Goal: Task Accomplishment & Management: Complete application form

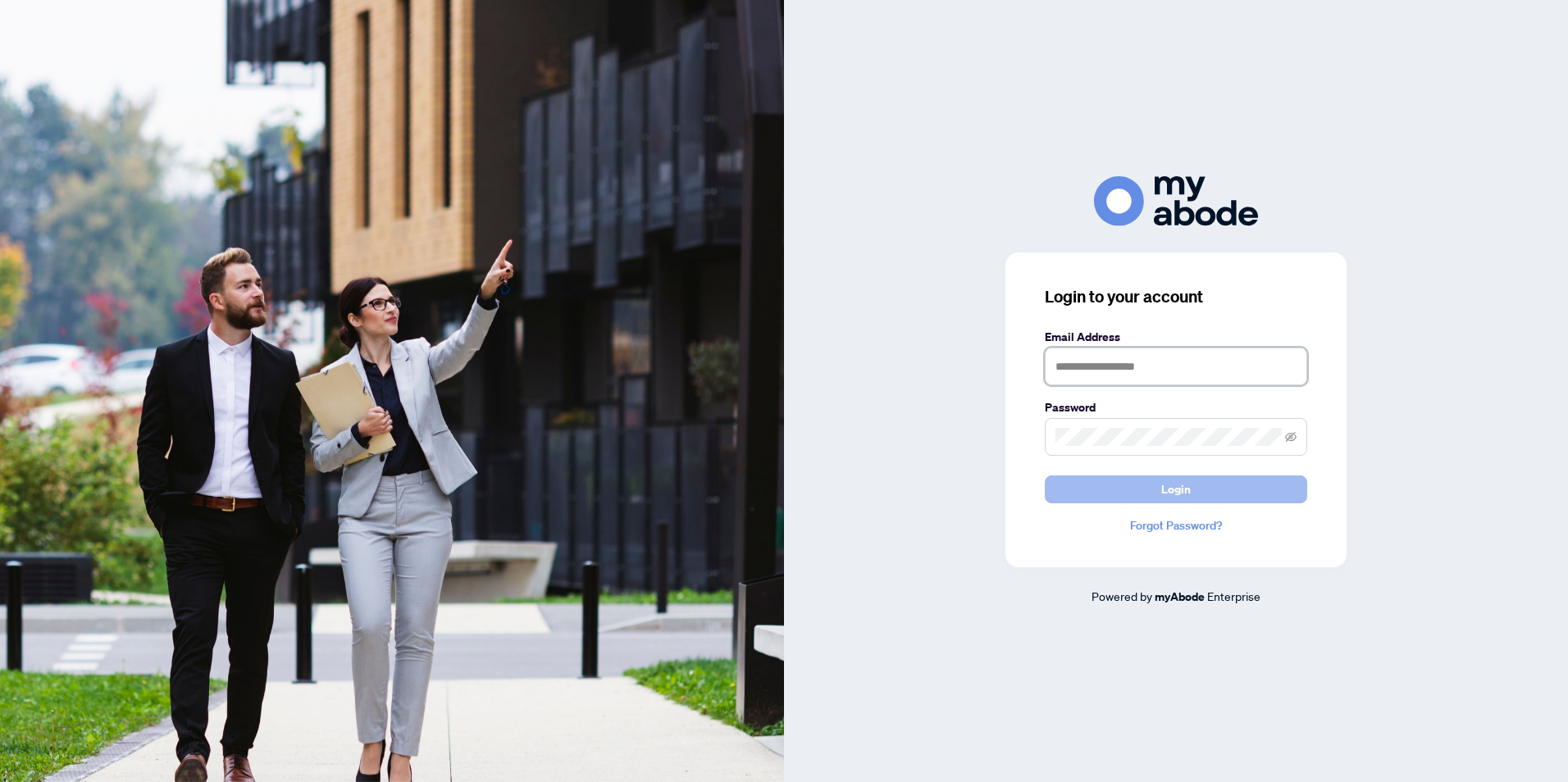
type input "**********"
click at [1208, 492] on button "Login" at bounding box center [1176, 490] width 262 height 28
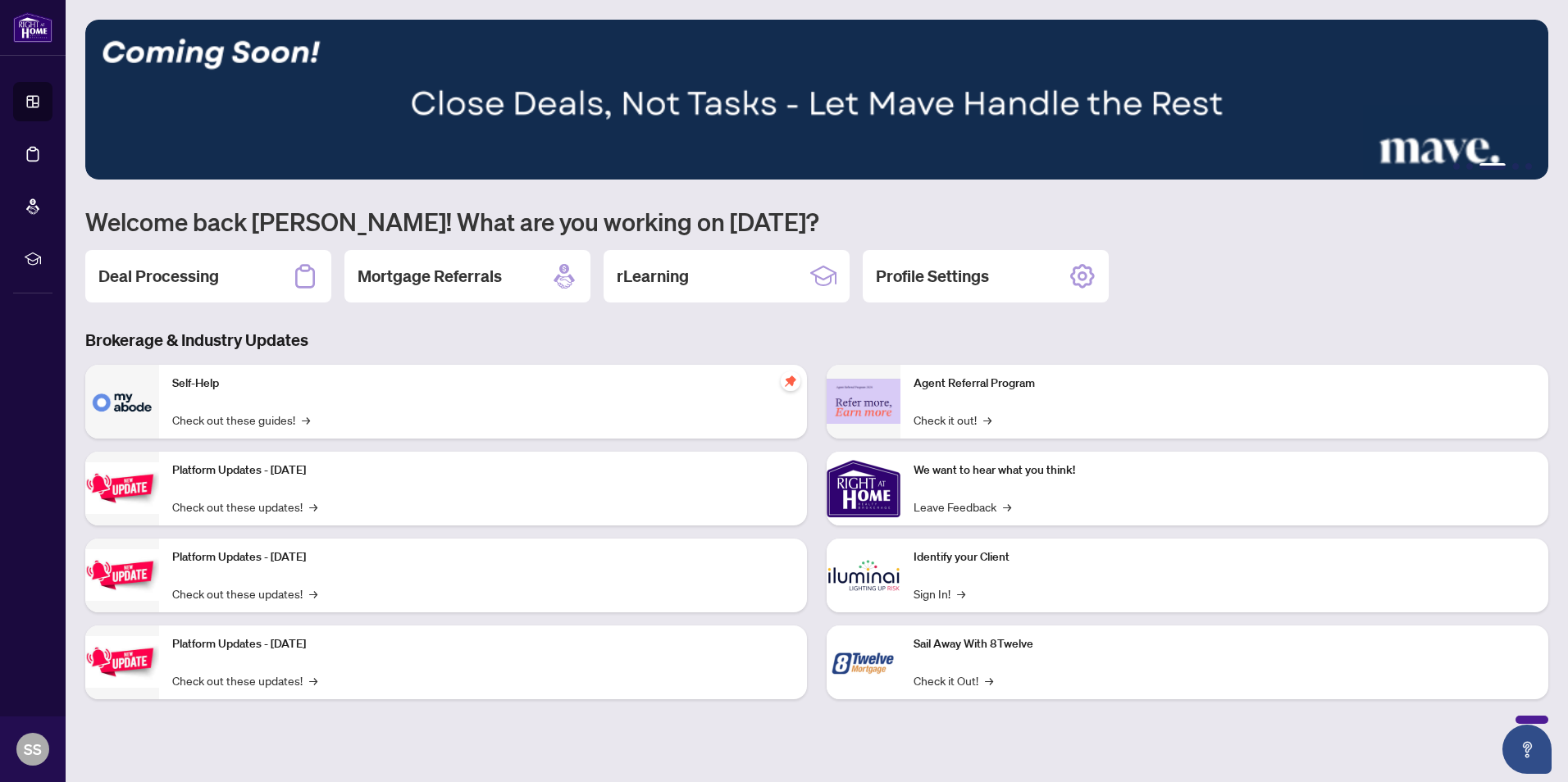
click at [141, 407] on img at bounding box center [122, 402] width 73 height 73
click at [195, 422] on link "Check out these guides! →" at bounding box center [241, 420] width 138 height 18
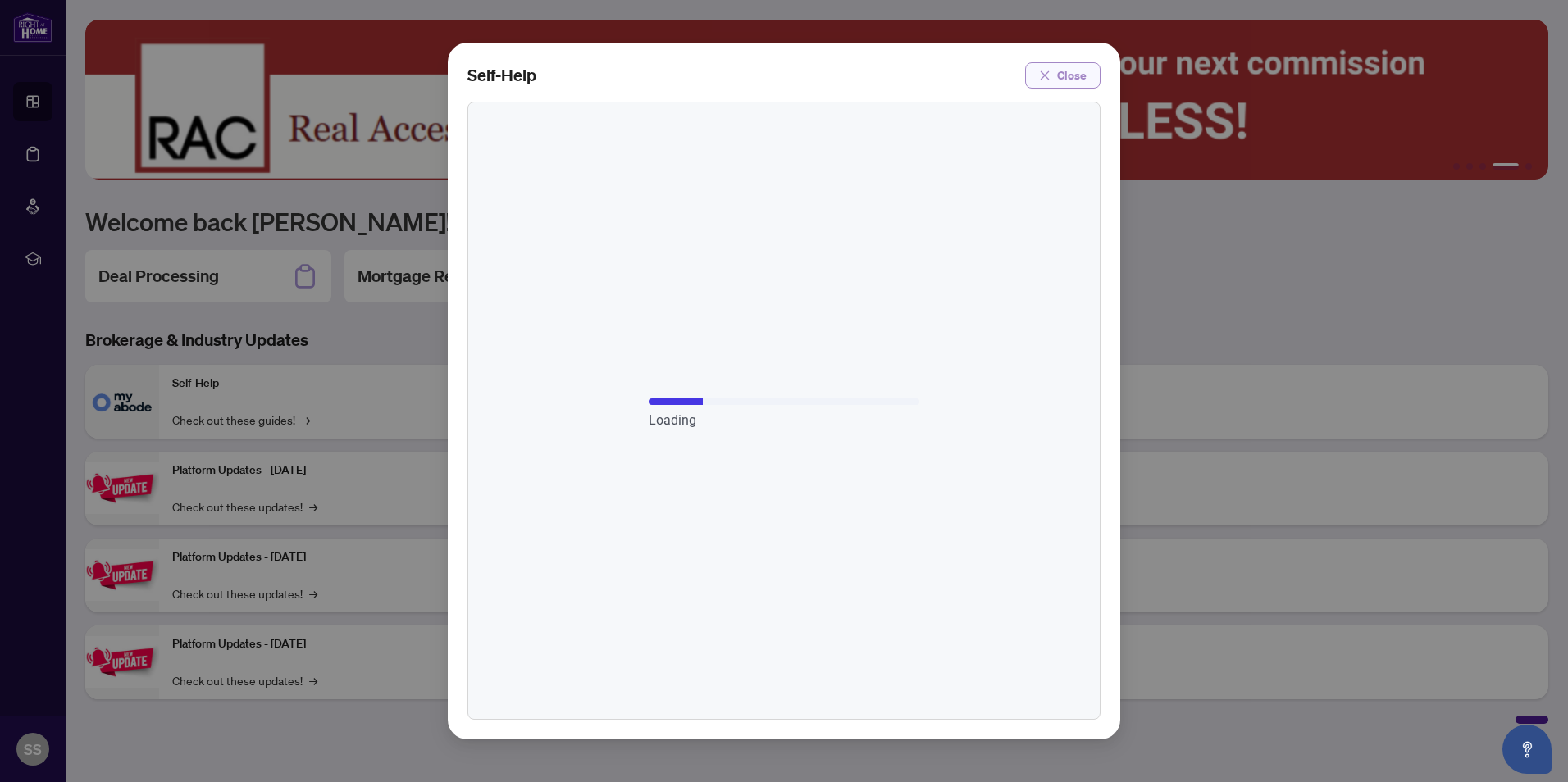
click at [1074, 81] on span "Close" at bounding box center [1072, 75] width 29 height 27
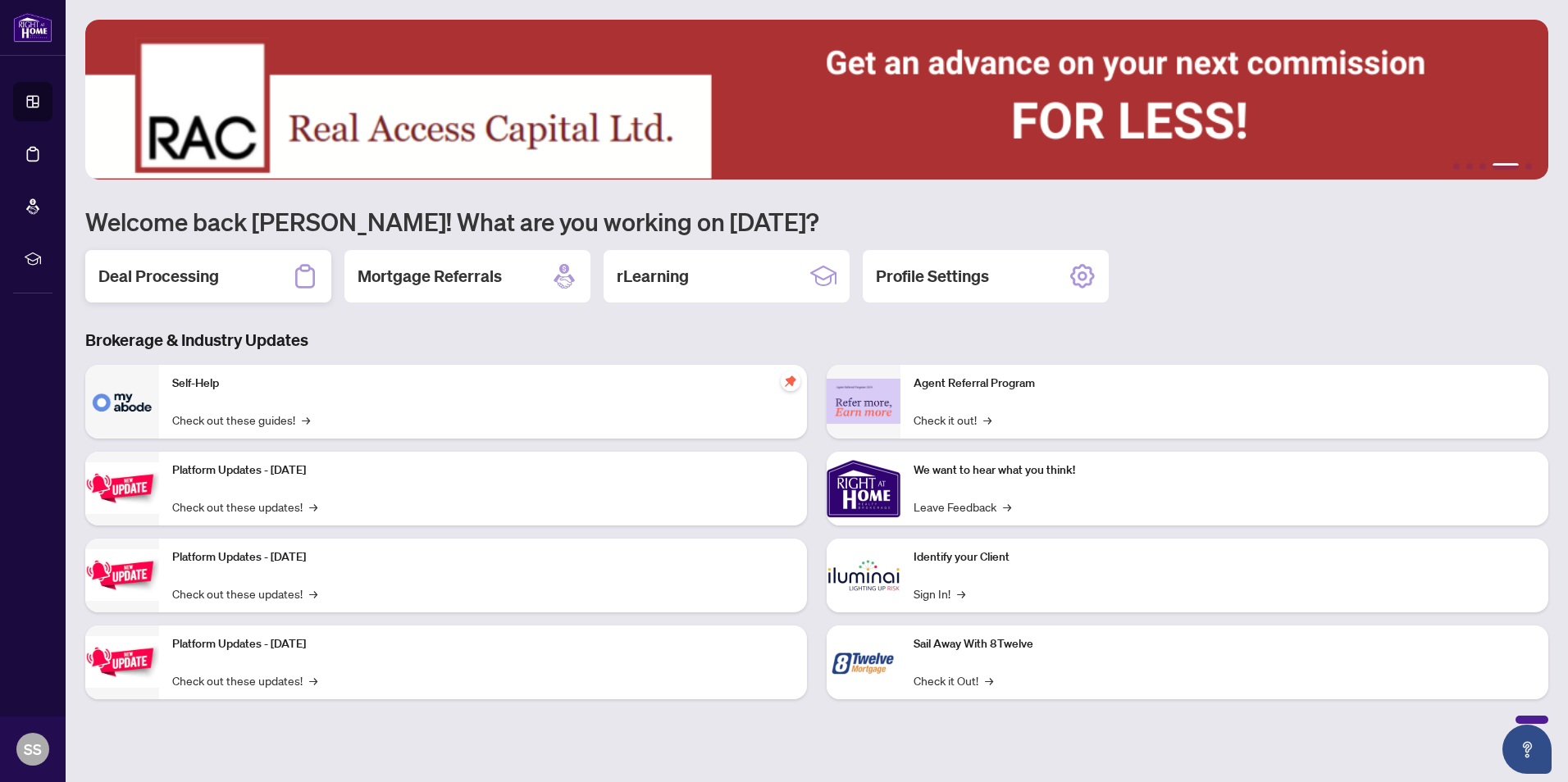
click at [161, 281] on h2 "Deal Processing" at bounding box center [158, 276] width 120 height 23
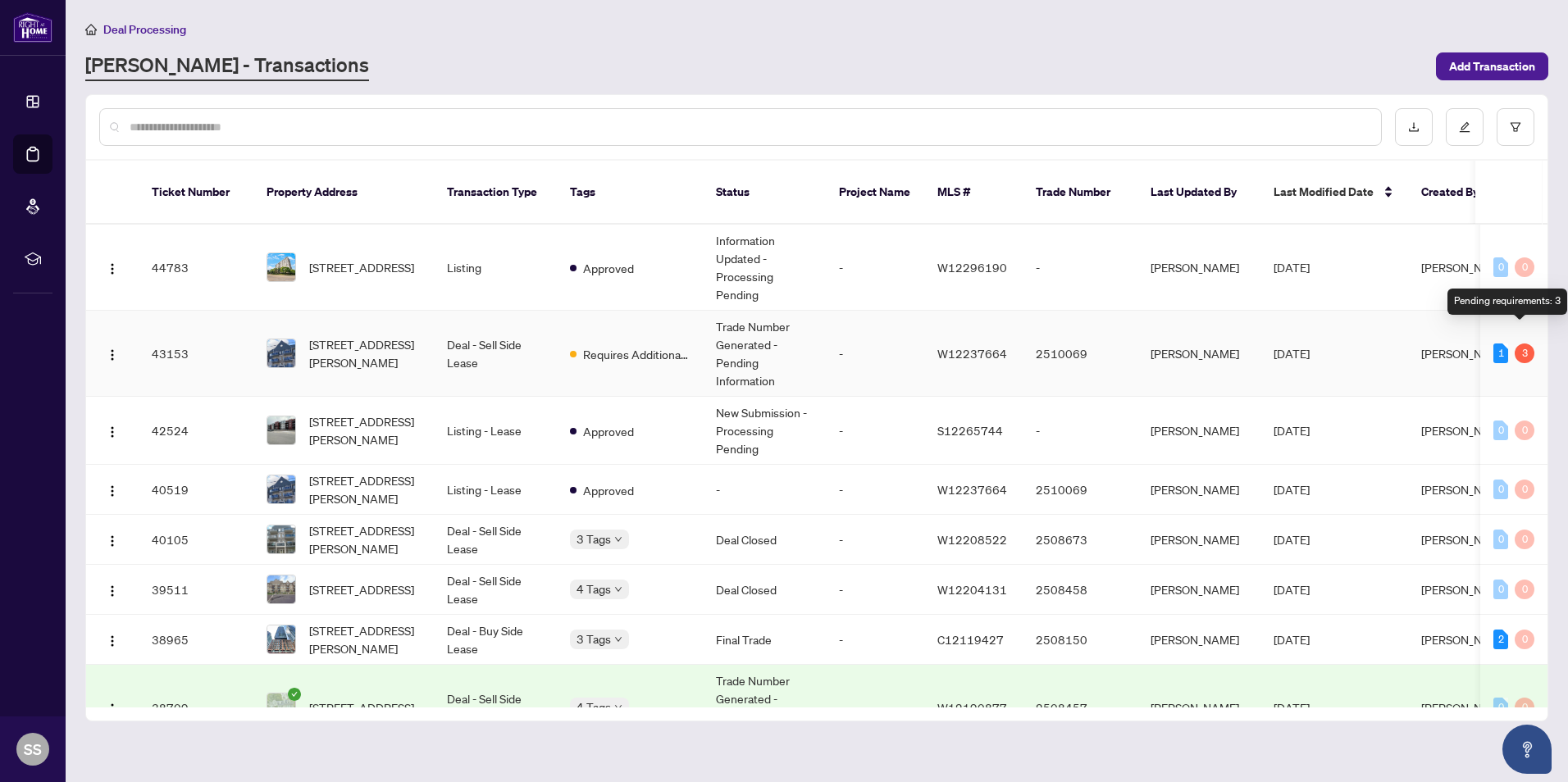
click at [1516, 344] on div "3" at bounding box center [1524, 353] width 19 height 19
click at [1524, 344] on div "3" at bounding box center [1524, 353] width 19 height 19
click at [327, 347] on span "412-5150 WINSTON CHURCHILL Blvd, Mississauga, Ontario L5M 0P1, Canada" at bounding box center [365, 353] width 112 height 36
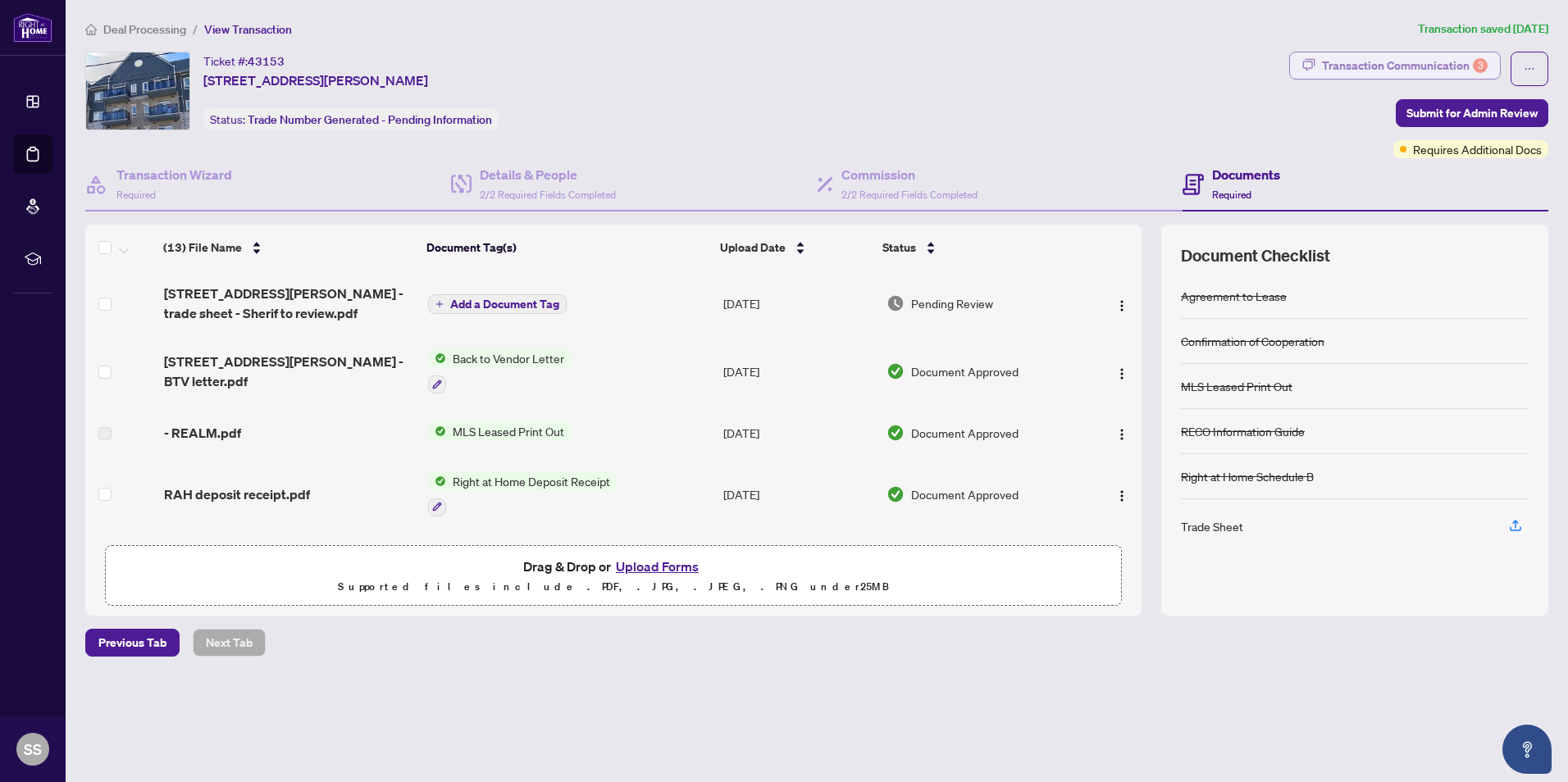
click at [1425, 65] on div "Transaction Communication 3" at bounding box center [1405, 65] width 166 height 27
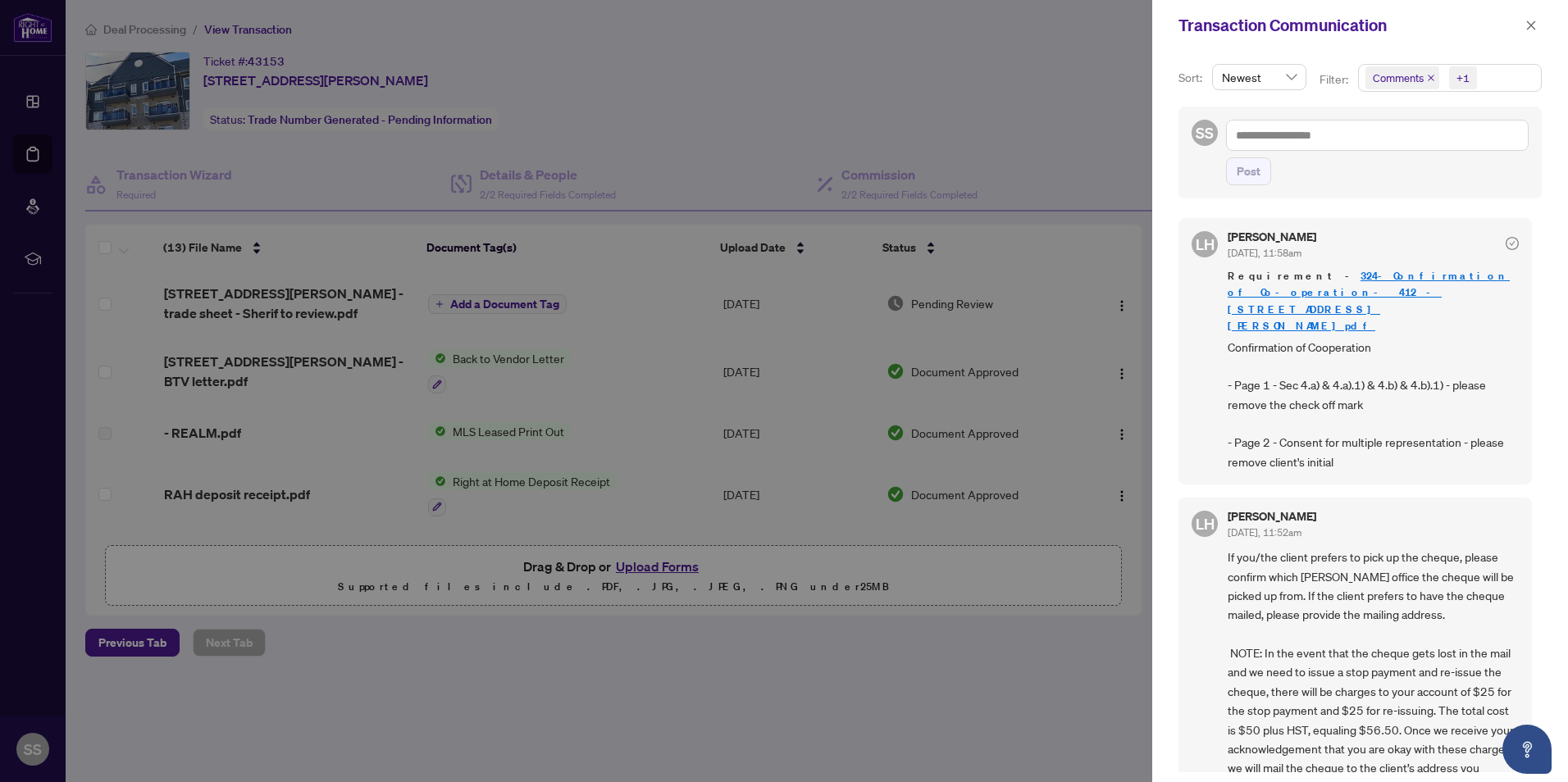
click at [1047, 691] on div at bounding box center [784, 391] width 1568 height 782
click at [1043, 682] on div at bounding box center [784, 391] width 1568 height 782
click at [261, 516] on div at bounding box center [784, 391] width 1568 height 782
click at [262, 516] on div at bounding box center [784, 391] width 1568 height 782
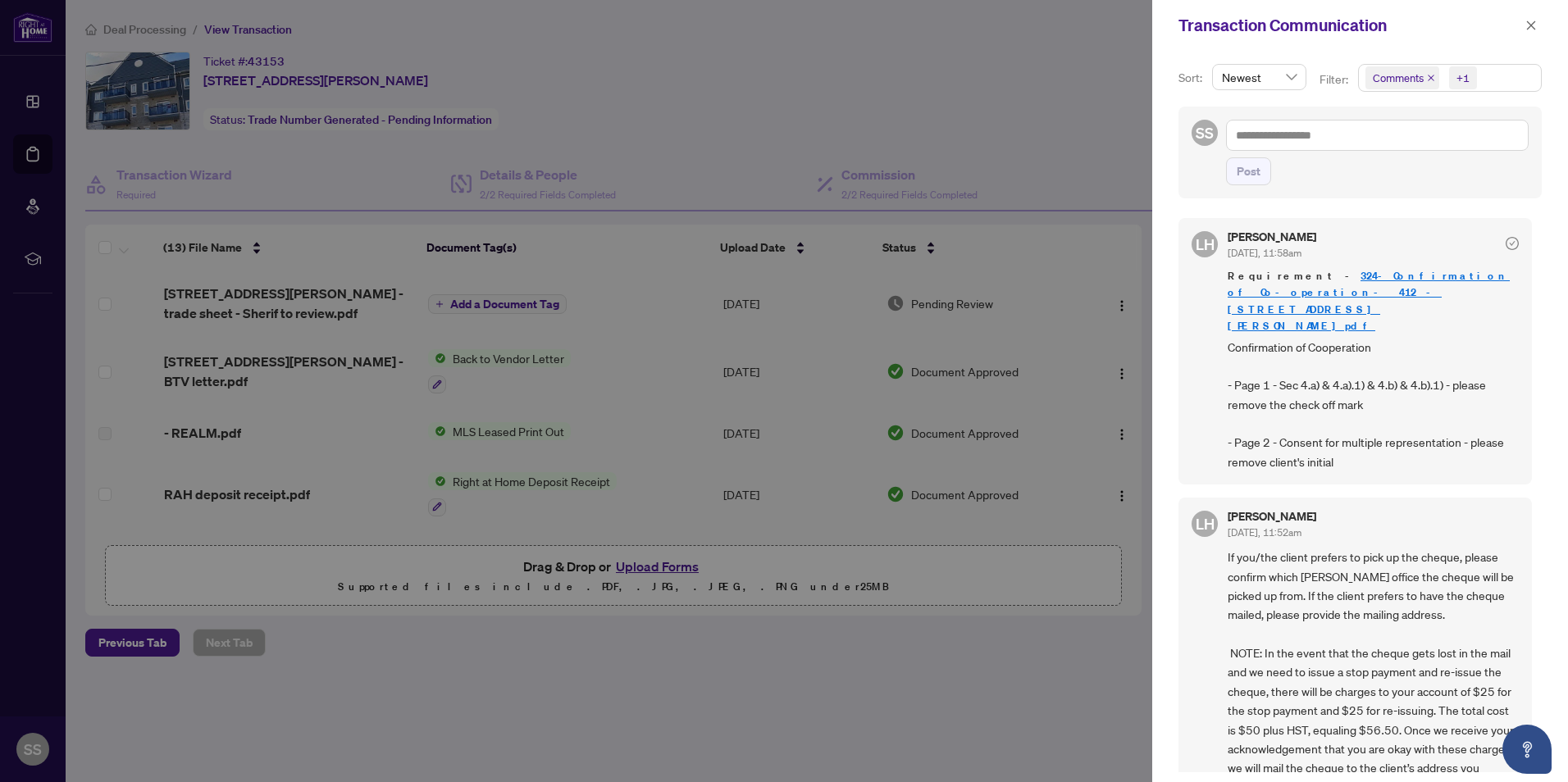
click at [252, 244] on div at bounding box center [784, 391] width 1568 height 782
click at [1534, 19] on icon "close" at bounding box center [1530, 25] width 12 height 12
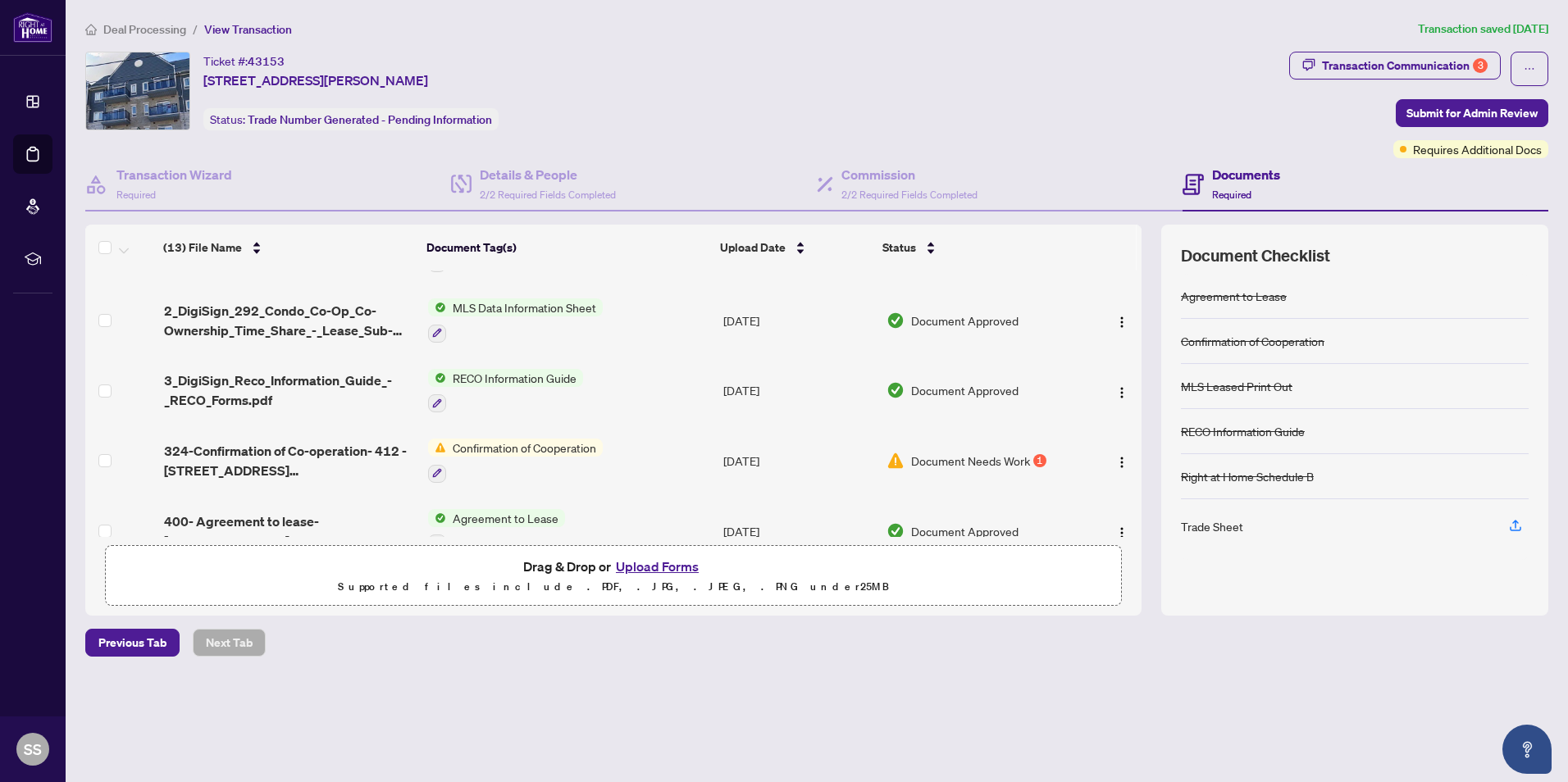
scroll to position [410, 0]
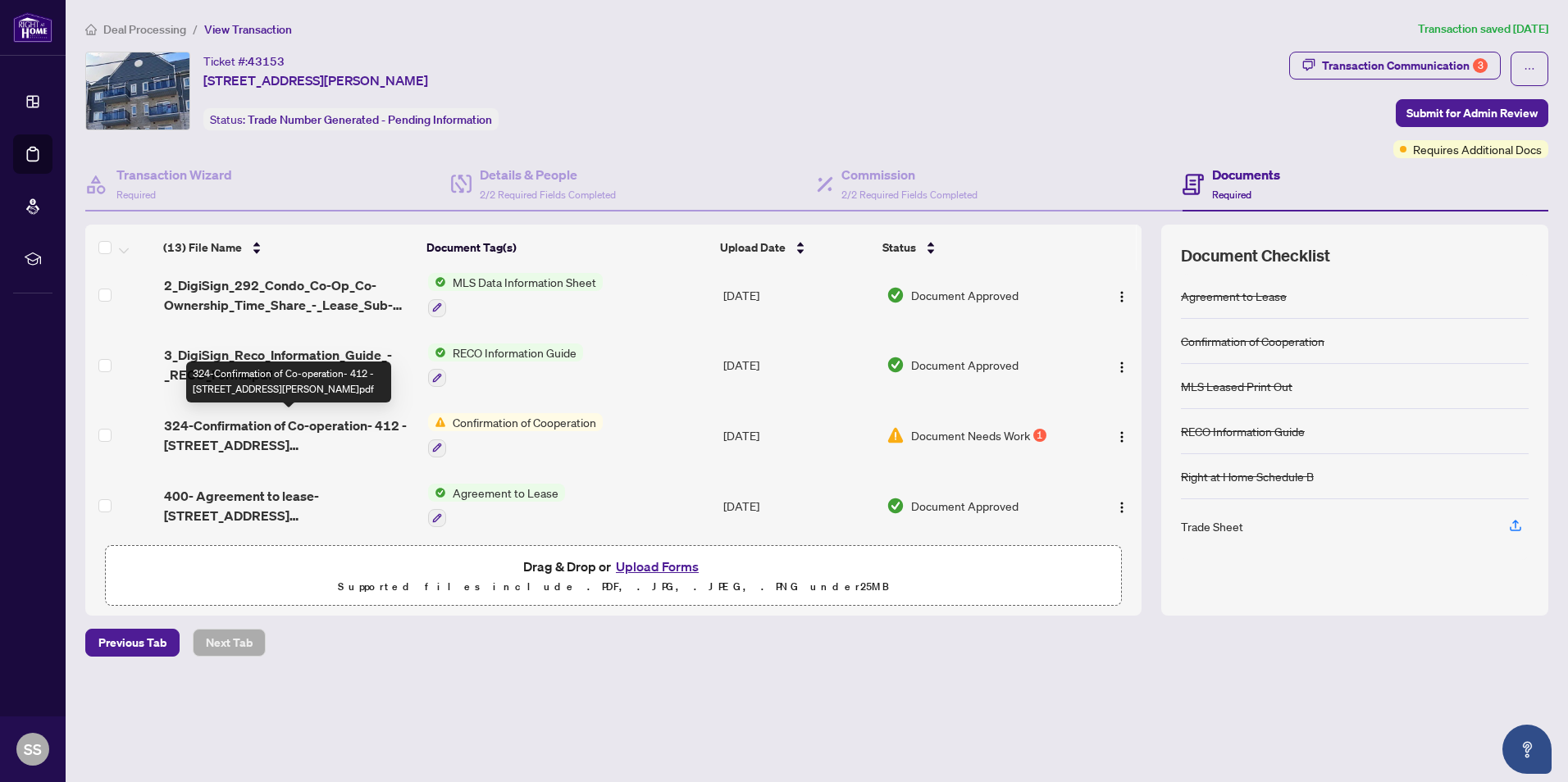
click at [286, 430] on span "324-Confirmation of Co-operation- 412 - 5150 Winston Churchill Blvd Mississauga…" at bounding box center [290, 435] width 251 height 39
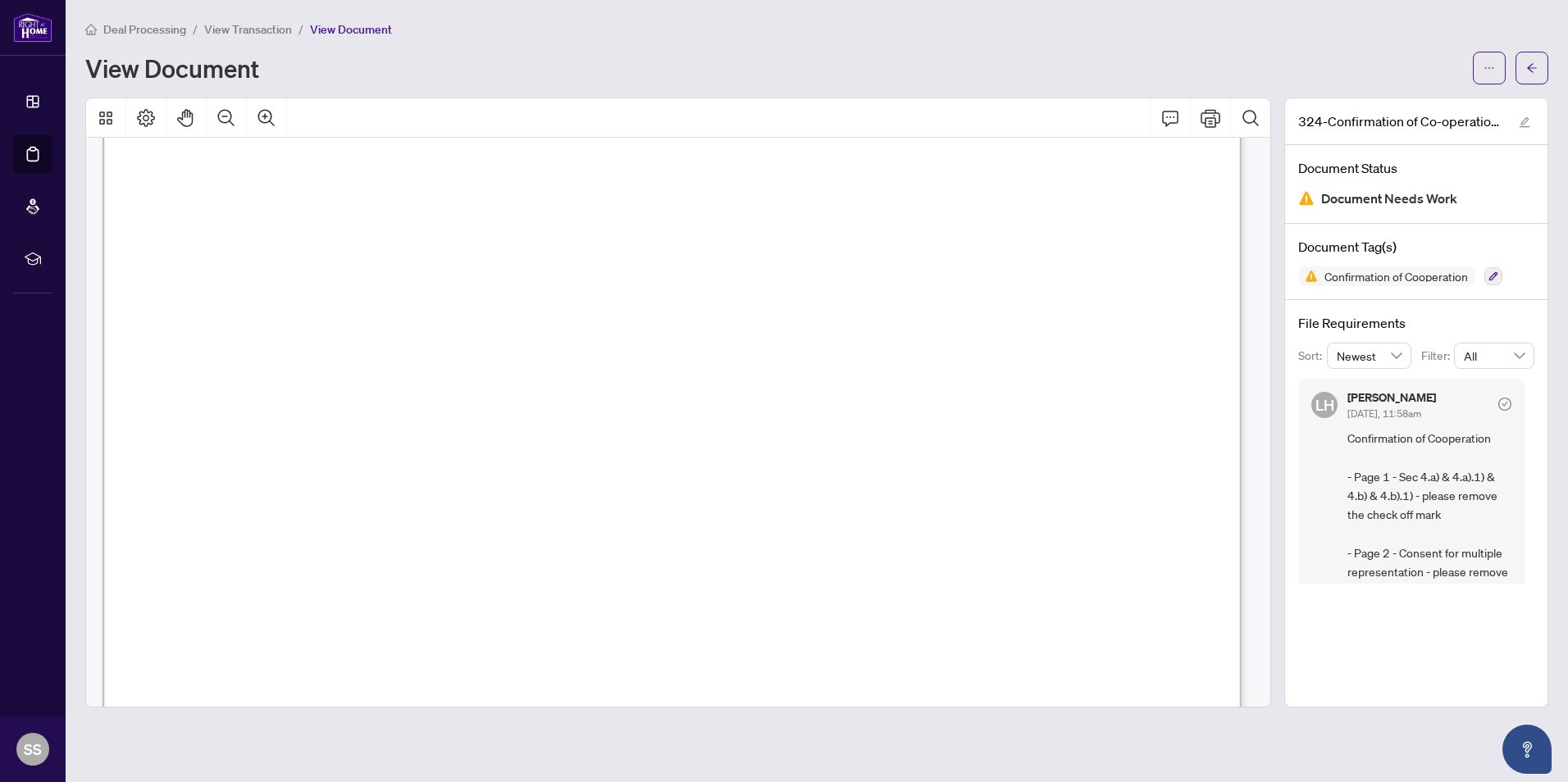
scroll to position [1710, 0]
click at [1331, 196] on span "Document Needs Work" at bounding box center [1389, 199] width 136 height 22
click at [1333, 199] on span "Document Needs Work" at bounding box center [1389, 199] width 136 height 22
click at [1366, 274] on span "Confirmation of Cooperation" at bounding box center [1396, 276] width 157 height 12
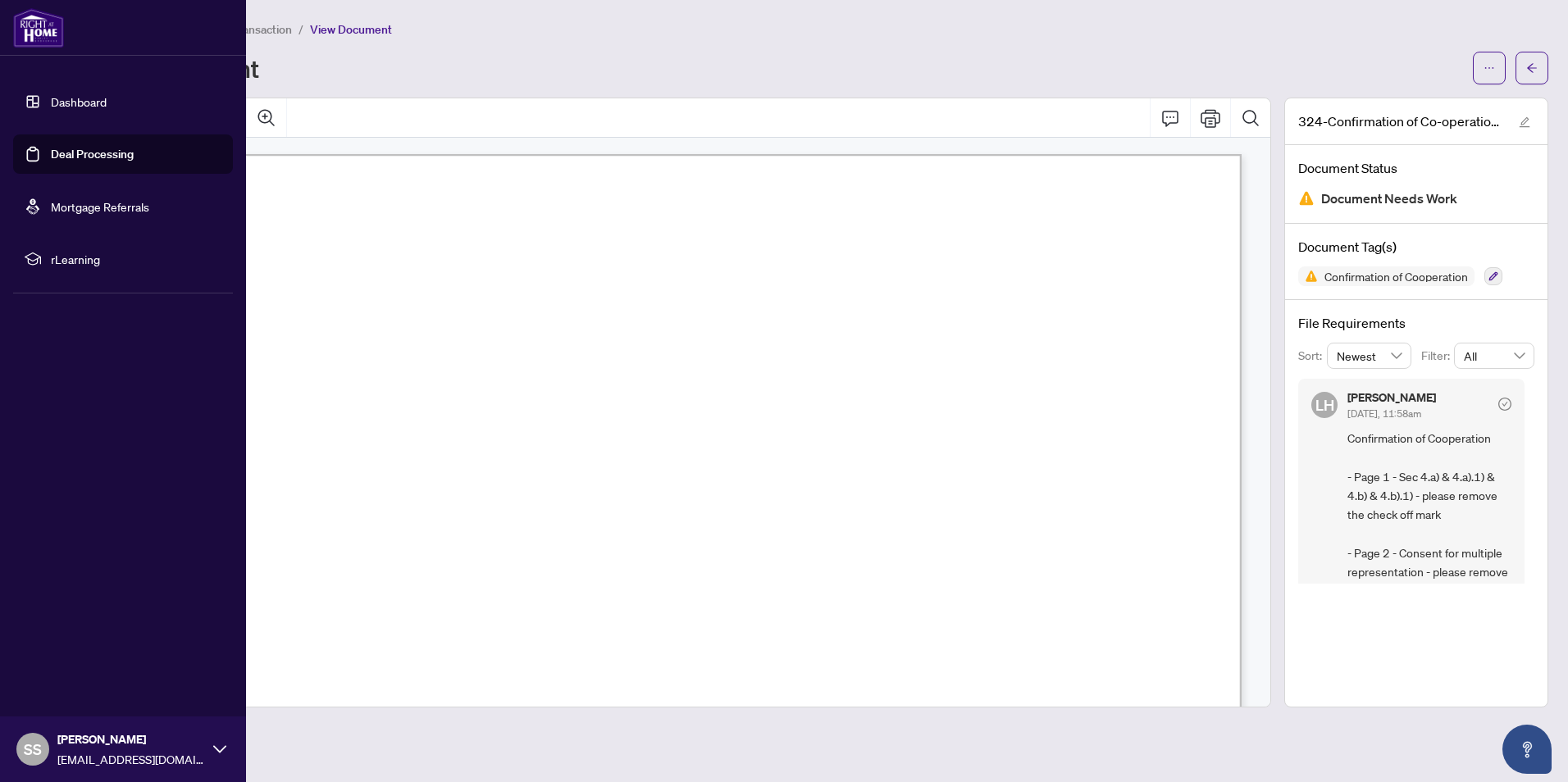
click at [68, 103] on link "Dashboard" at bounding box center [78, 102] width 56 height 15
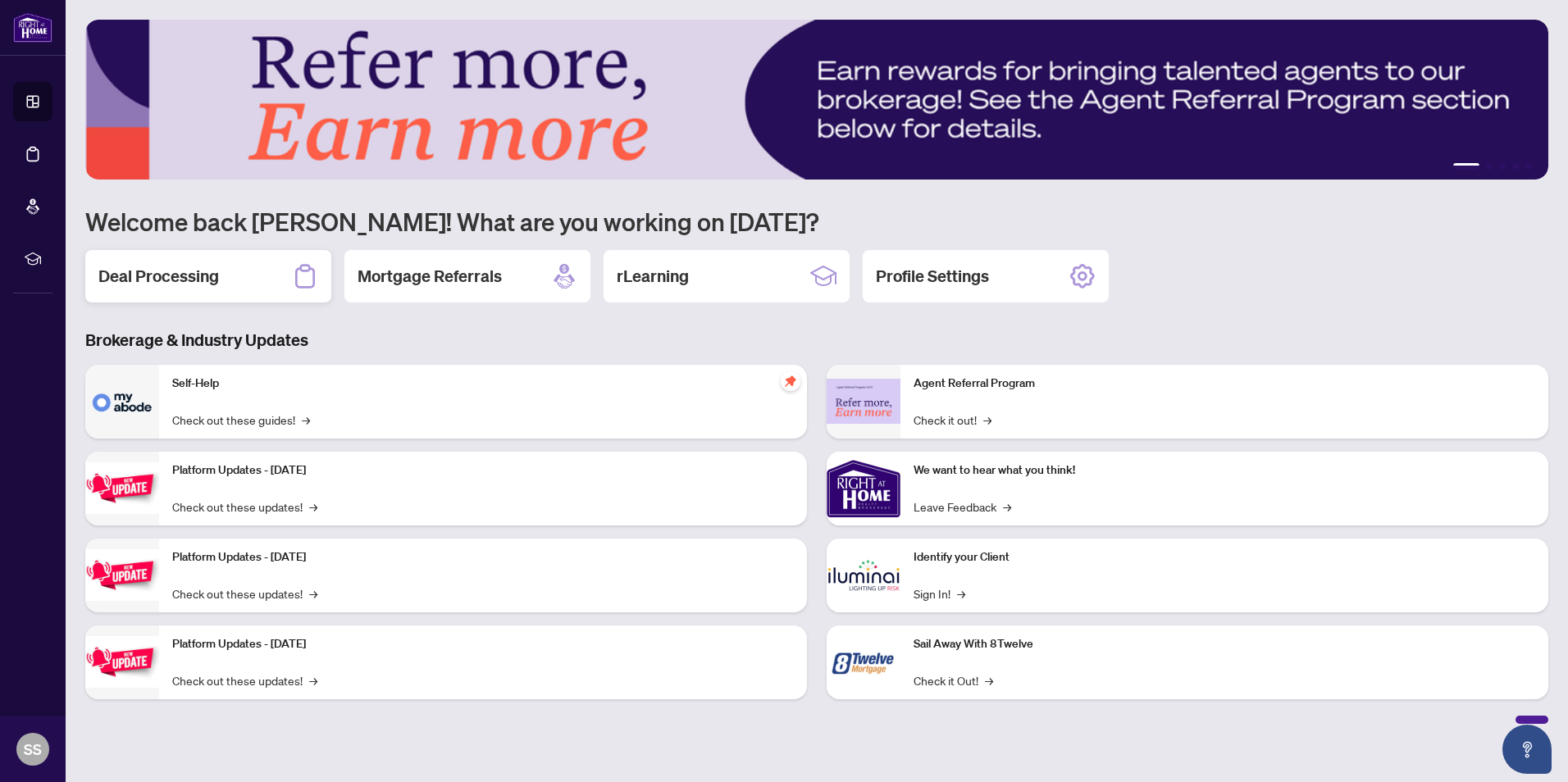
click at [150, 273] on h2 "Deal Processing" at bounding box center [158, 276] width 120 height 23
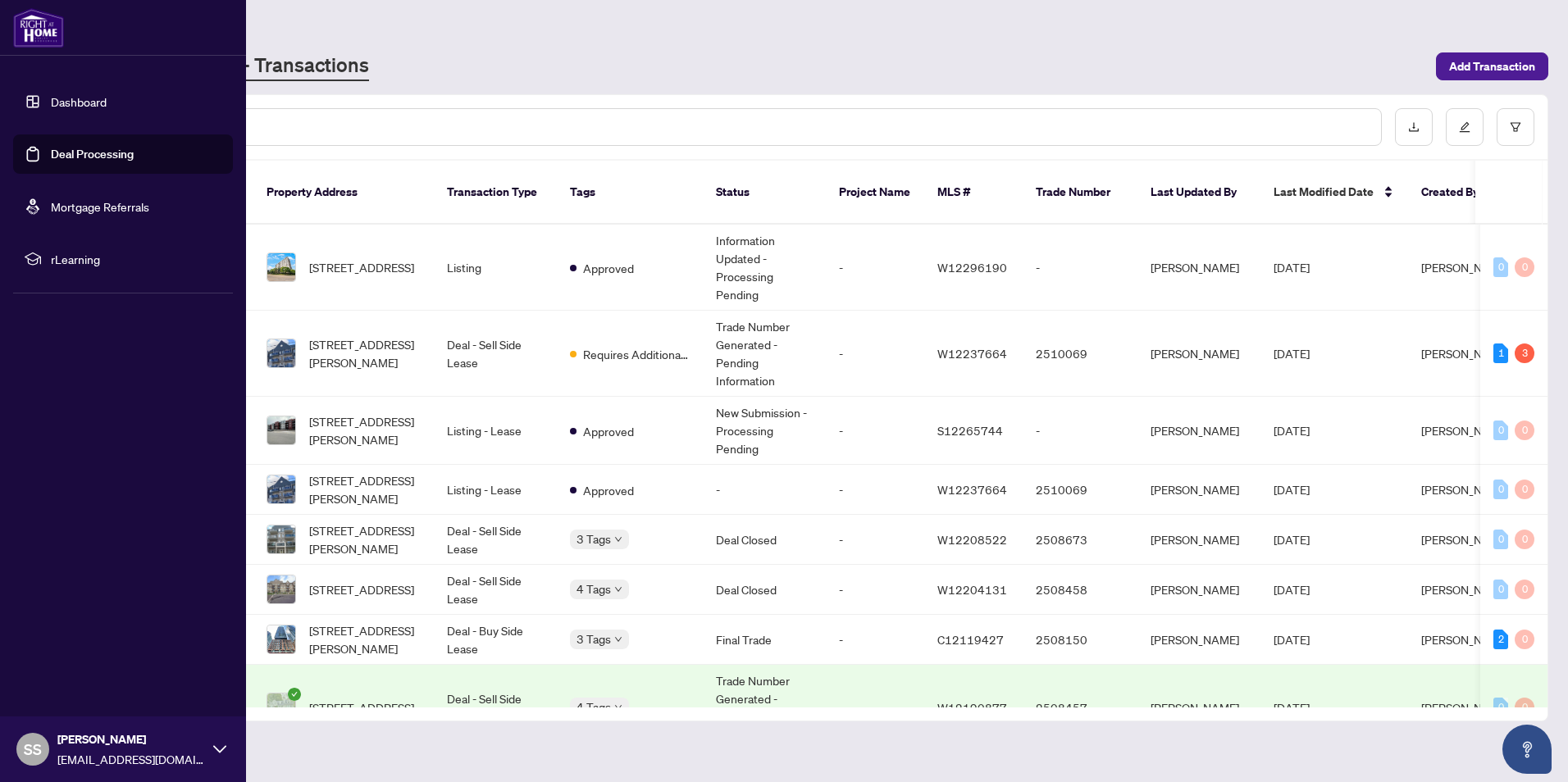
click at [110, 152] on link "Deal Processing" at bounding box center [92, 154] width 83 height 15
click at [102, 155] on link "Deal Processing" at bounding box center [92, 154] width 83 height 15
click at [99, 151] on link "Deal Processing" at bounding box center [92, 154] width 83 height 15
click at [89, 147] on link "Deal Processing" at bounding box center [92, 154] width 83 height 15
click at [89, 150] on link "Deal Processing" at bounding box center [92, 154] width 83 height 15
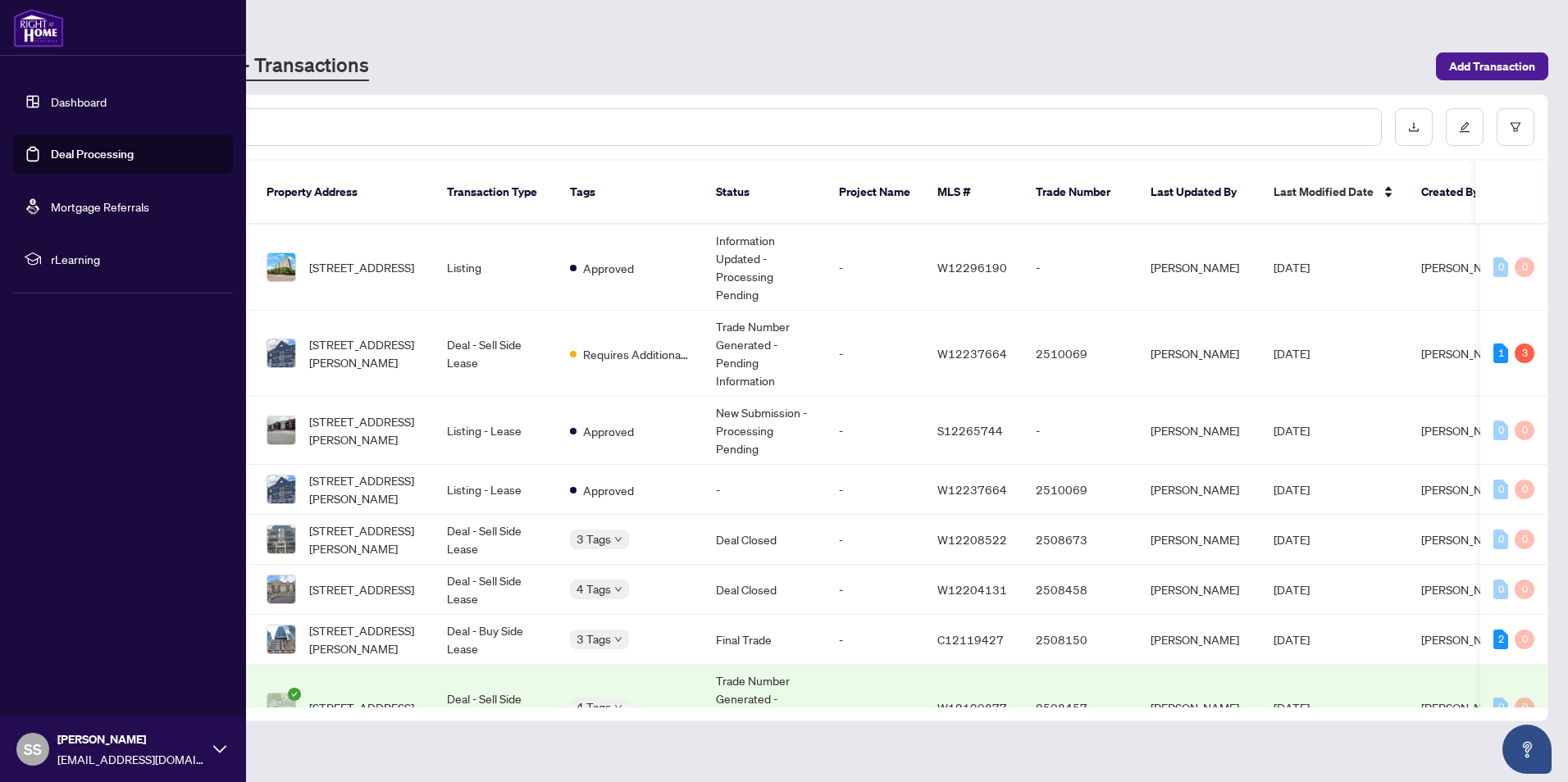
click at [89, 151] on link "Deal Processing" at bounding box center [92, 154] width 83 height 15
click at [124, 470] on div "Dashboard Deal Processing Mortgage Referrals rLearning SS Sherif Salib sherifws…" at bounding box center [123, 391] width 246 height 782
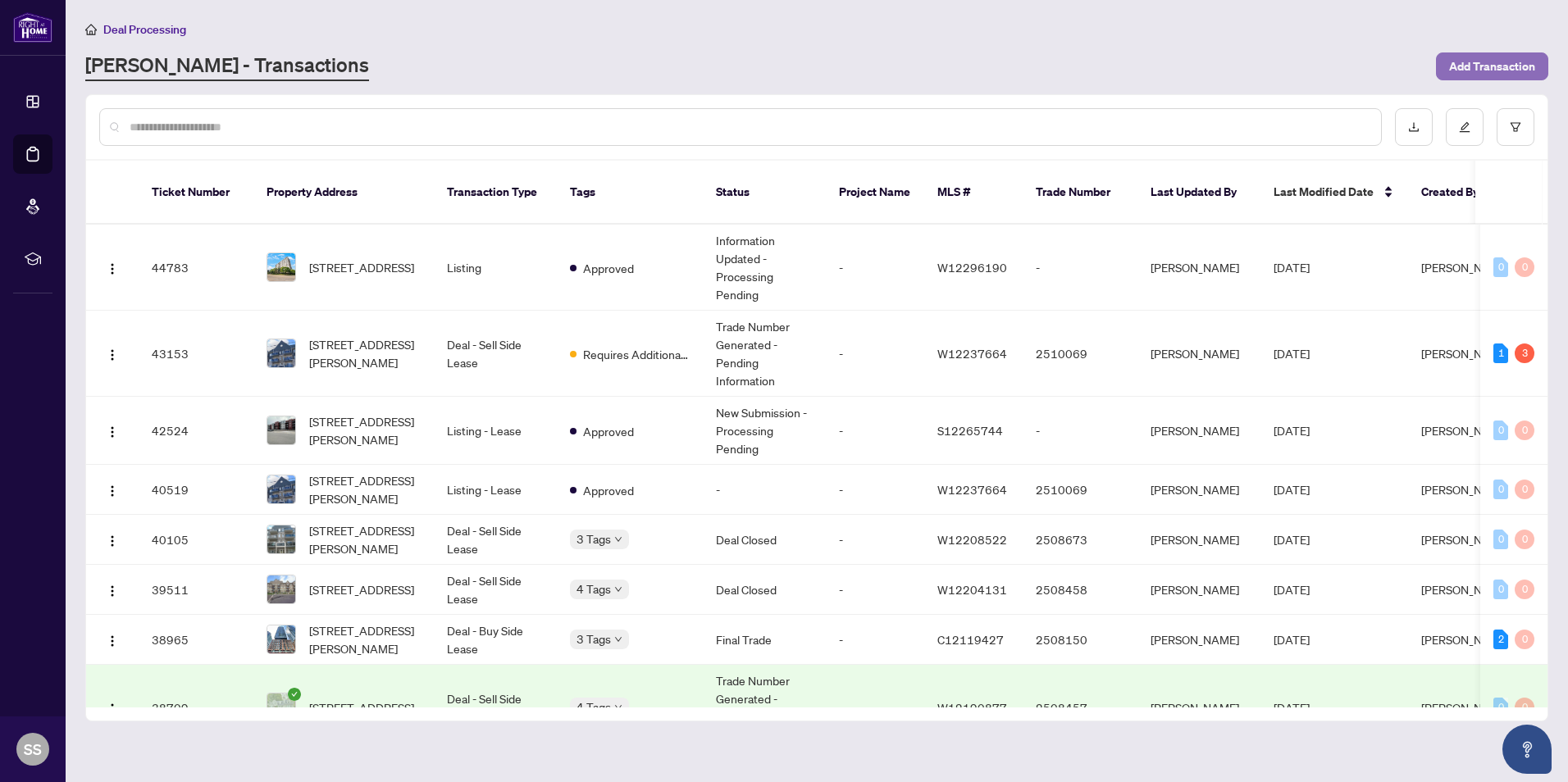
click at [1494, 62] on span "Add Transaction" at bounding box center [1492, 66] width 86 height 27
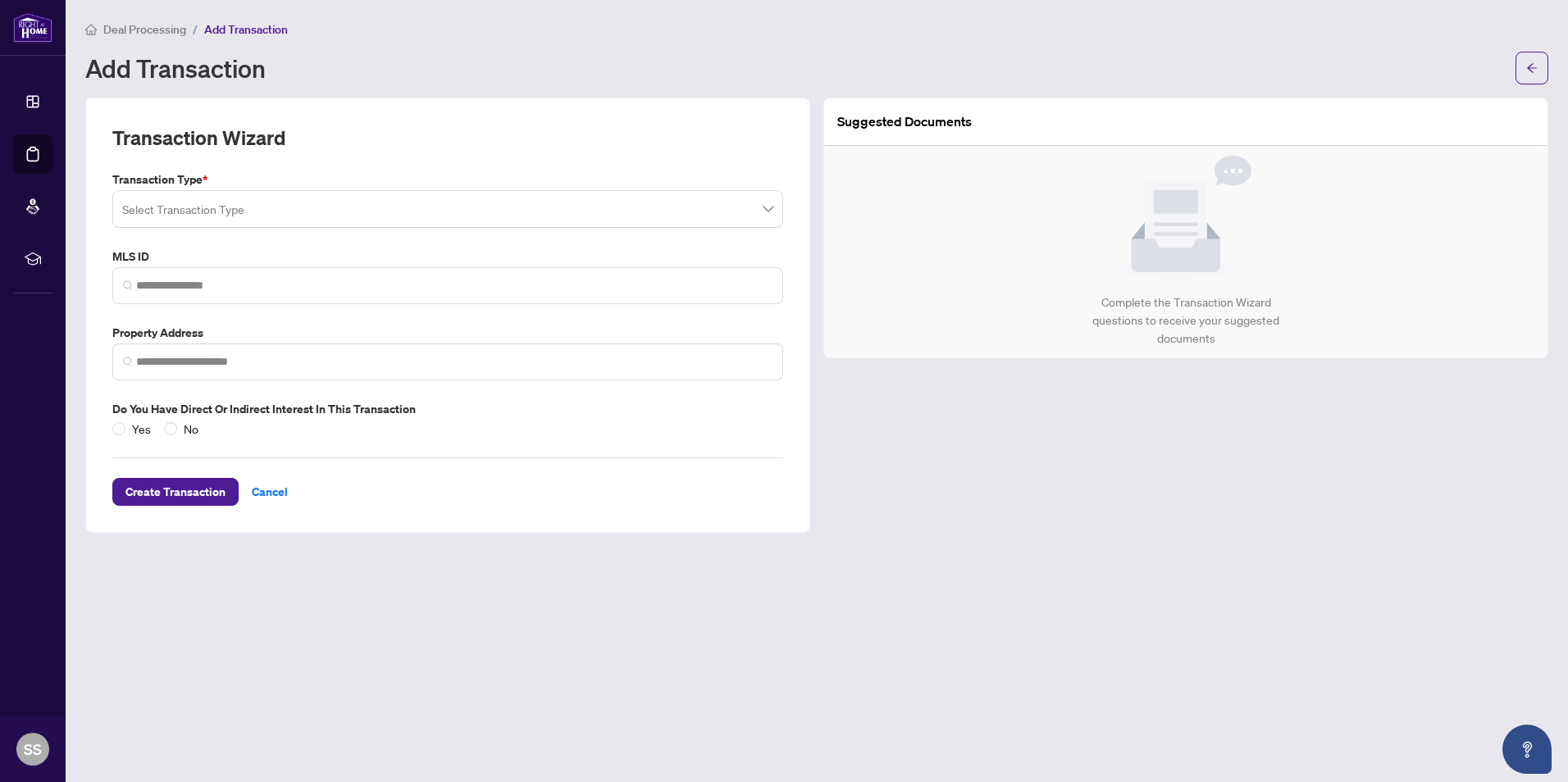
drag, startPoint x: 773, startPoint y: 214, endPoint x: 761, endPoint y: 220, distance: 13.4
click at [773, 213] on div "Select Transaction Type" at bounding box center [447, 208] width 670 height 38
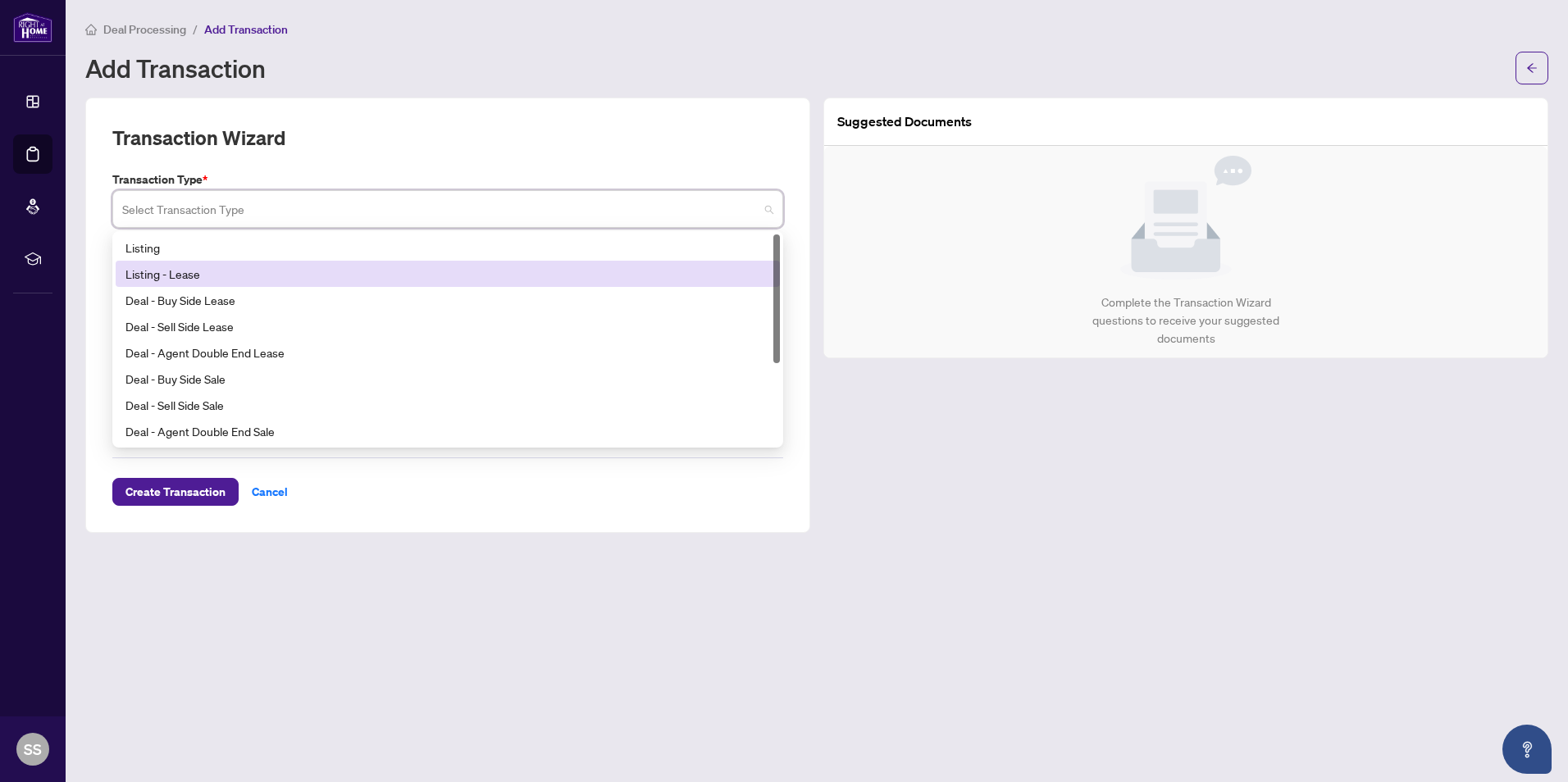
click at [167, 275] on div "Listing - Lease" at bounding box center [447, 274] width 645 height 18
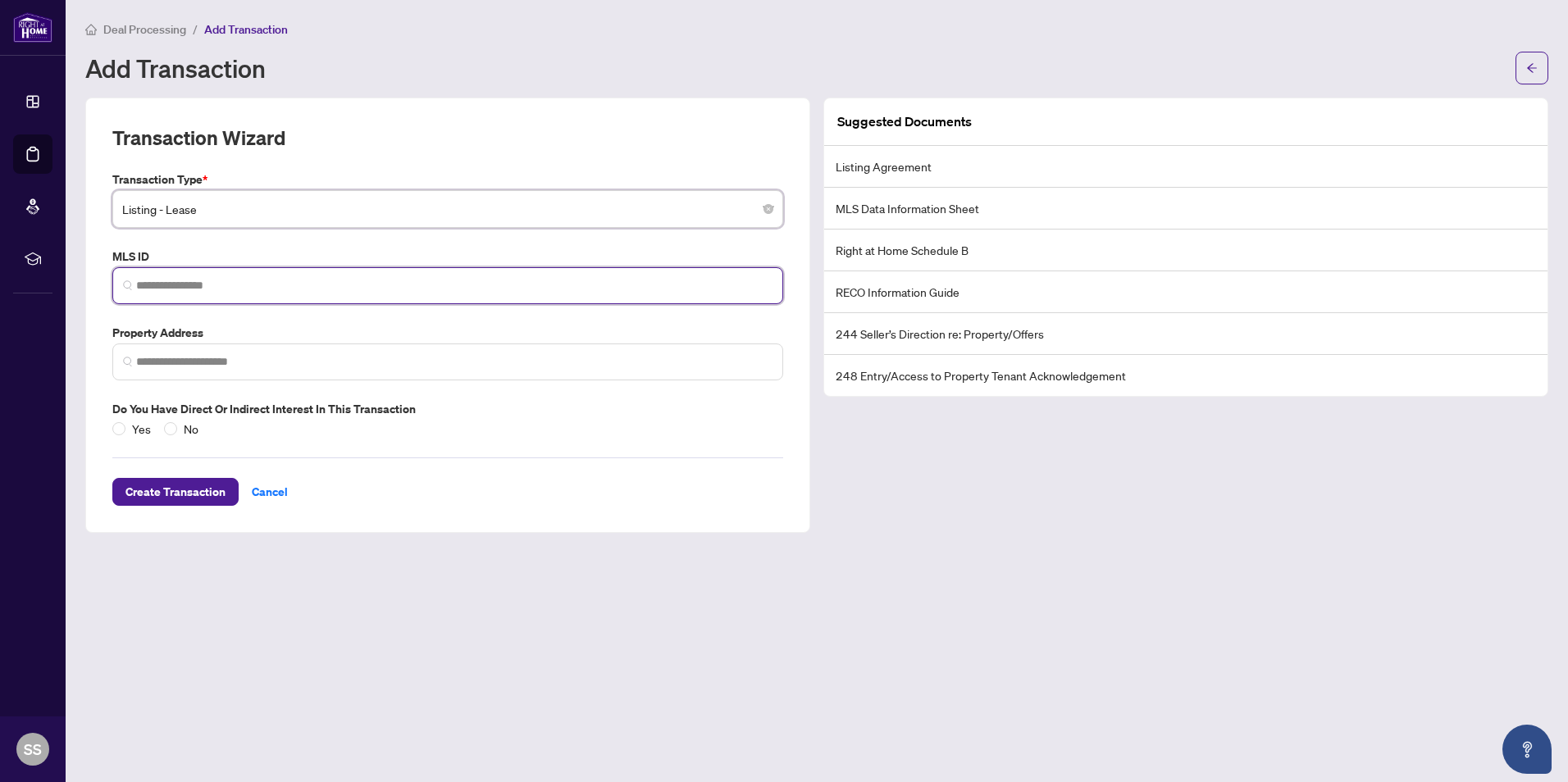
click at [229, 277] on input "search" at bounding box center [454, 285] width 636 height 17
paste input "*********"
type input "*********"
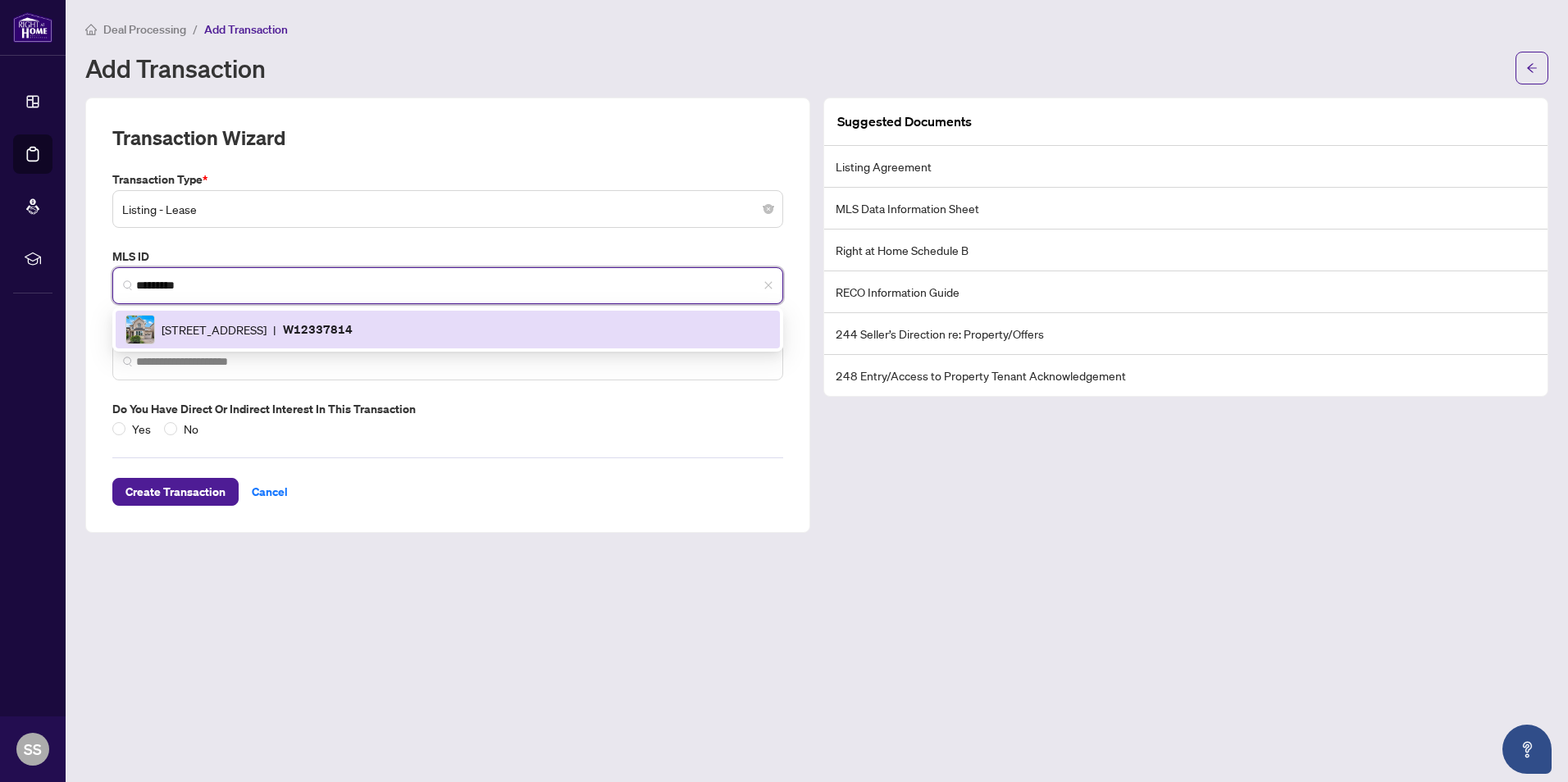
click at [286, 337] on div "3168 Preserve Dr, Oakville, Ontario L6M 0V9, Canada | W12337814" at bounding box center [447, 329] width 645 height 29
type input "**********"
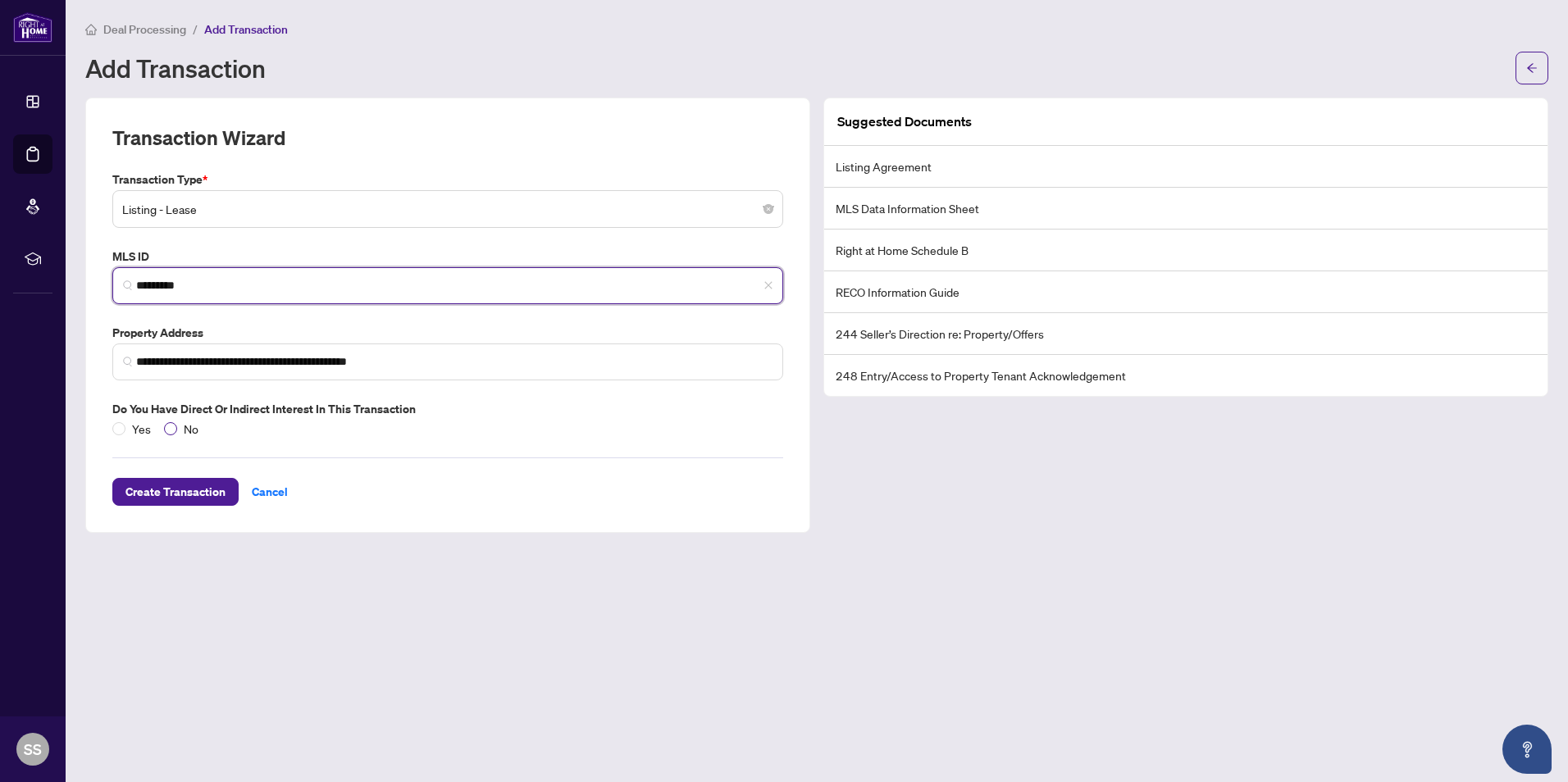
type input "*********"
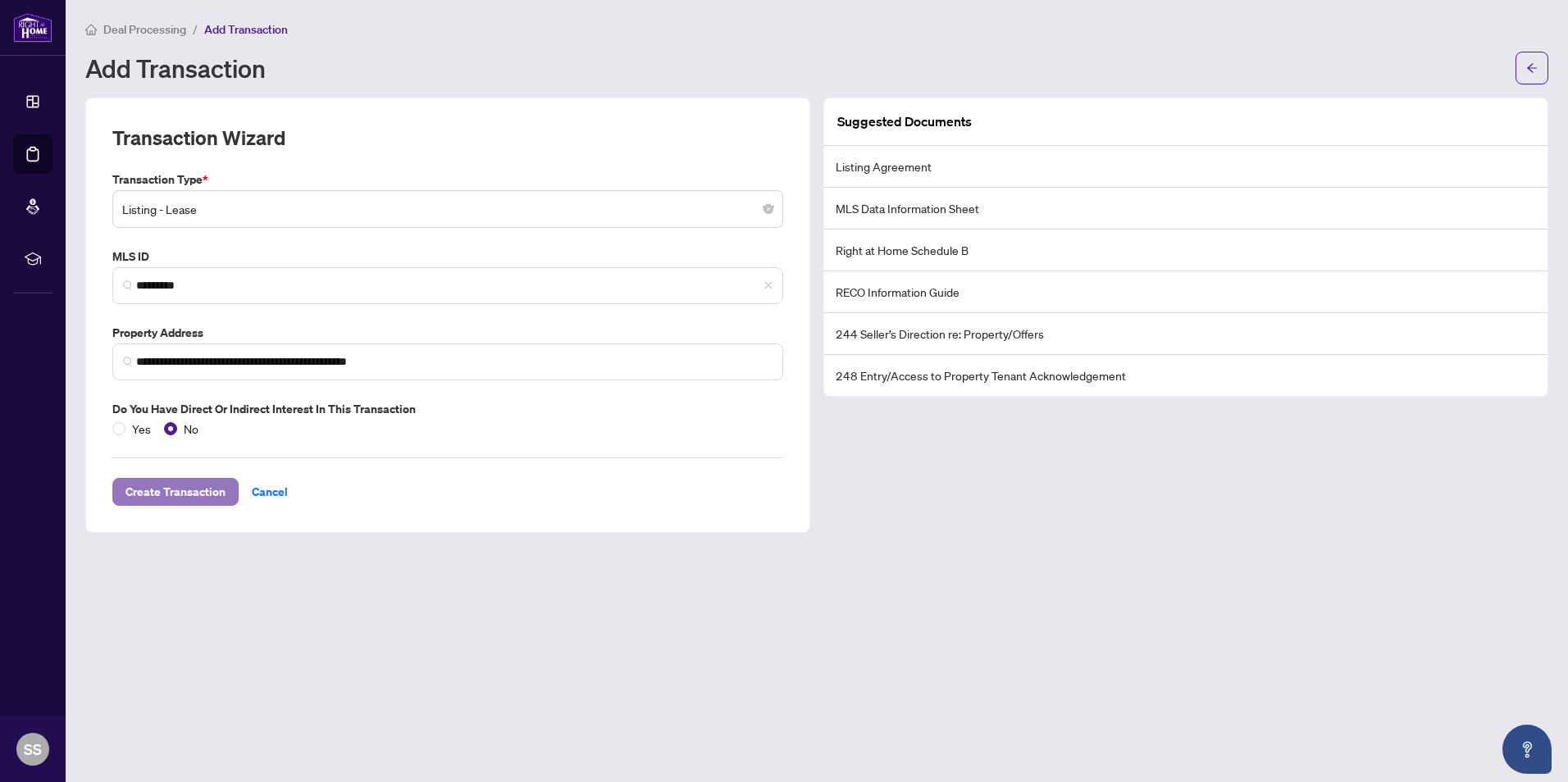
click at [191, 496] on span "Create Transaction" at bounding box center [175, 491] width 100 height 27
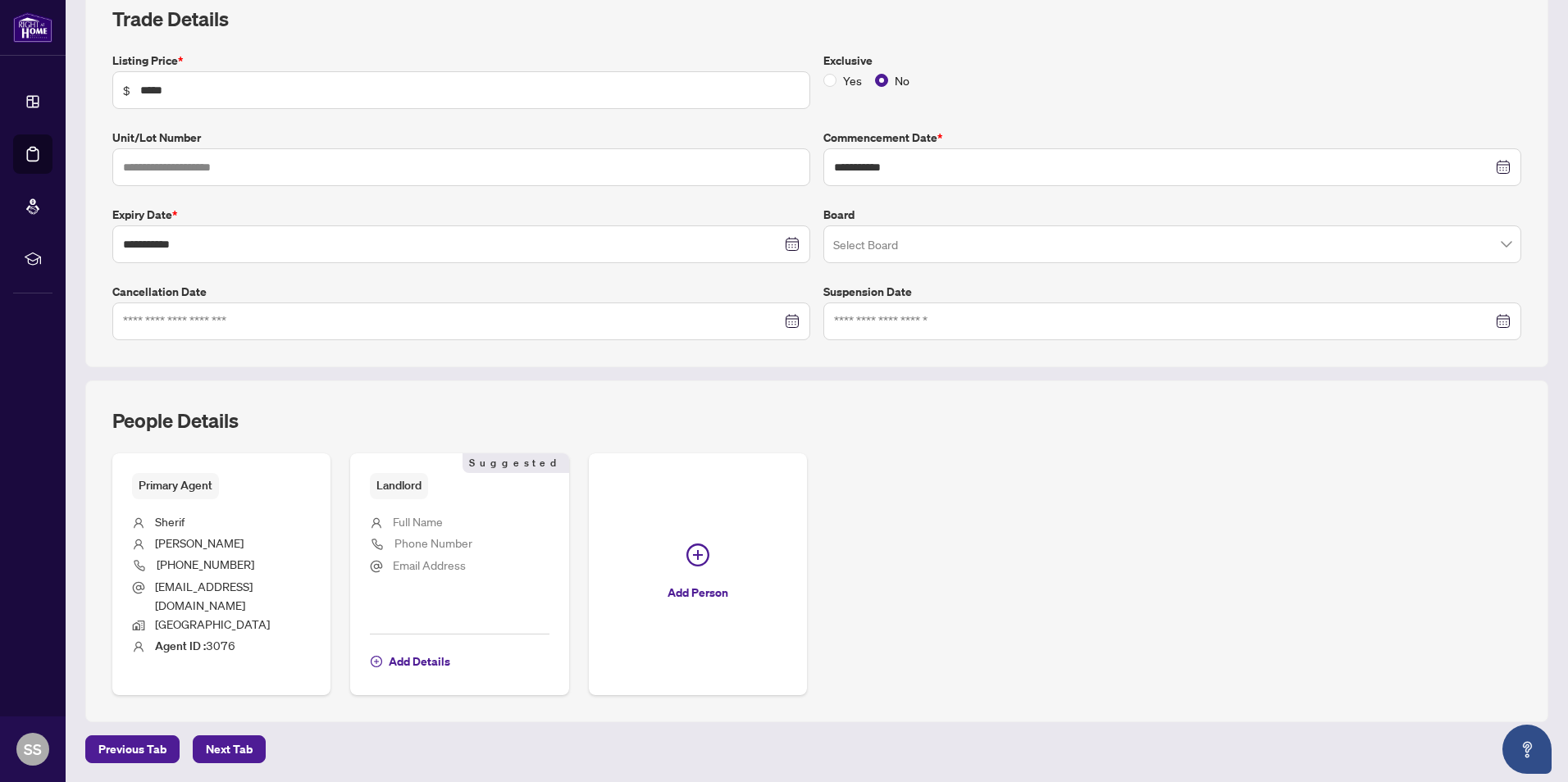
scroll to position [287, 0]
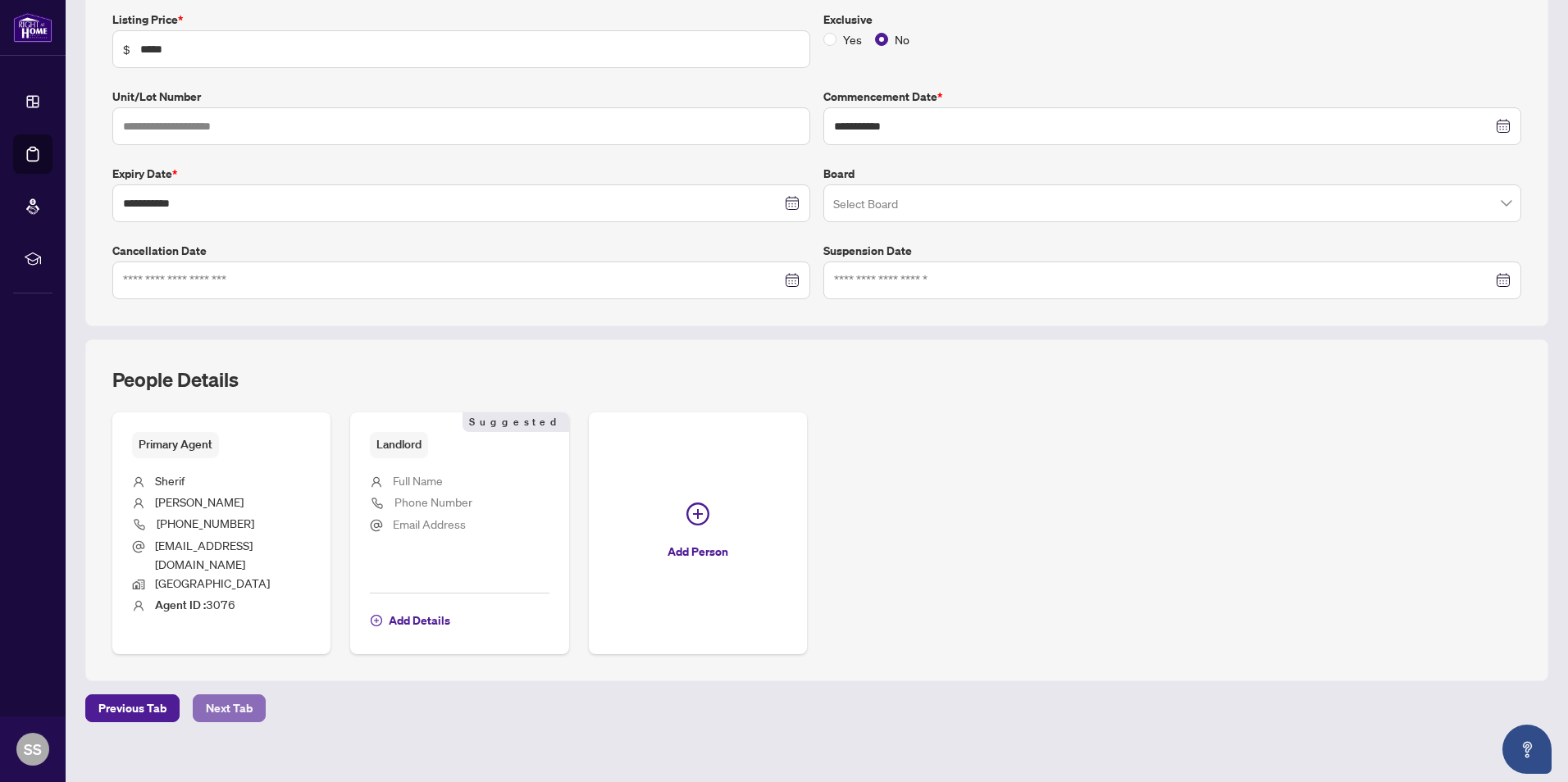
click at [251, 694] on button "Next Tab" at bounding box center [229, 708] width 73 height 28
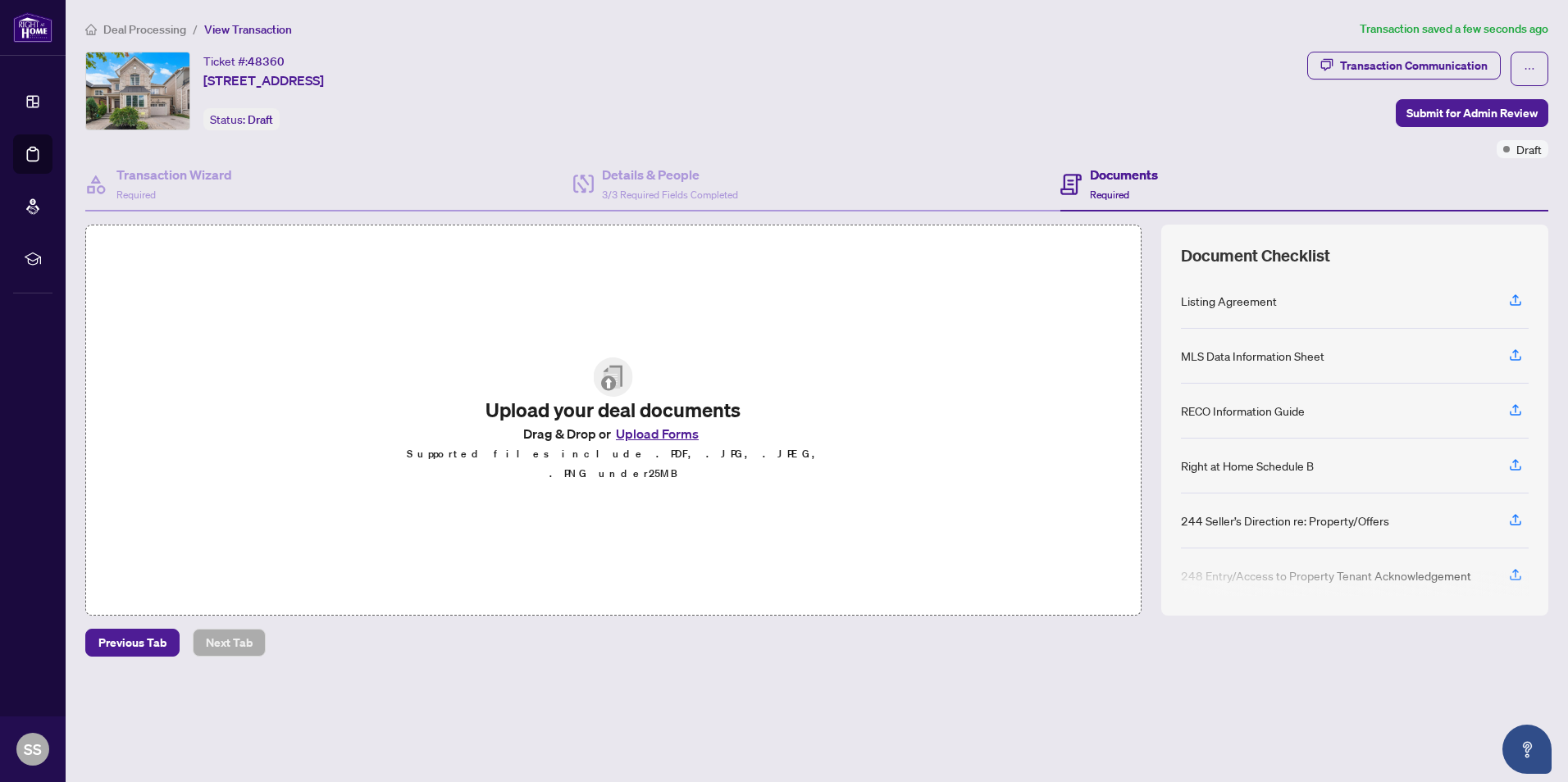
click at [613, 391] on img at bounding box center [613, 377] width 39 height 39
click at [630, 440] on button "Upload Forms" at bounding box center [657, 433] width 93 height 21
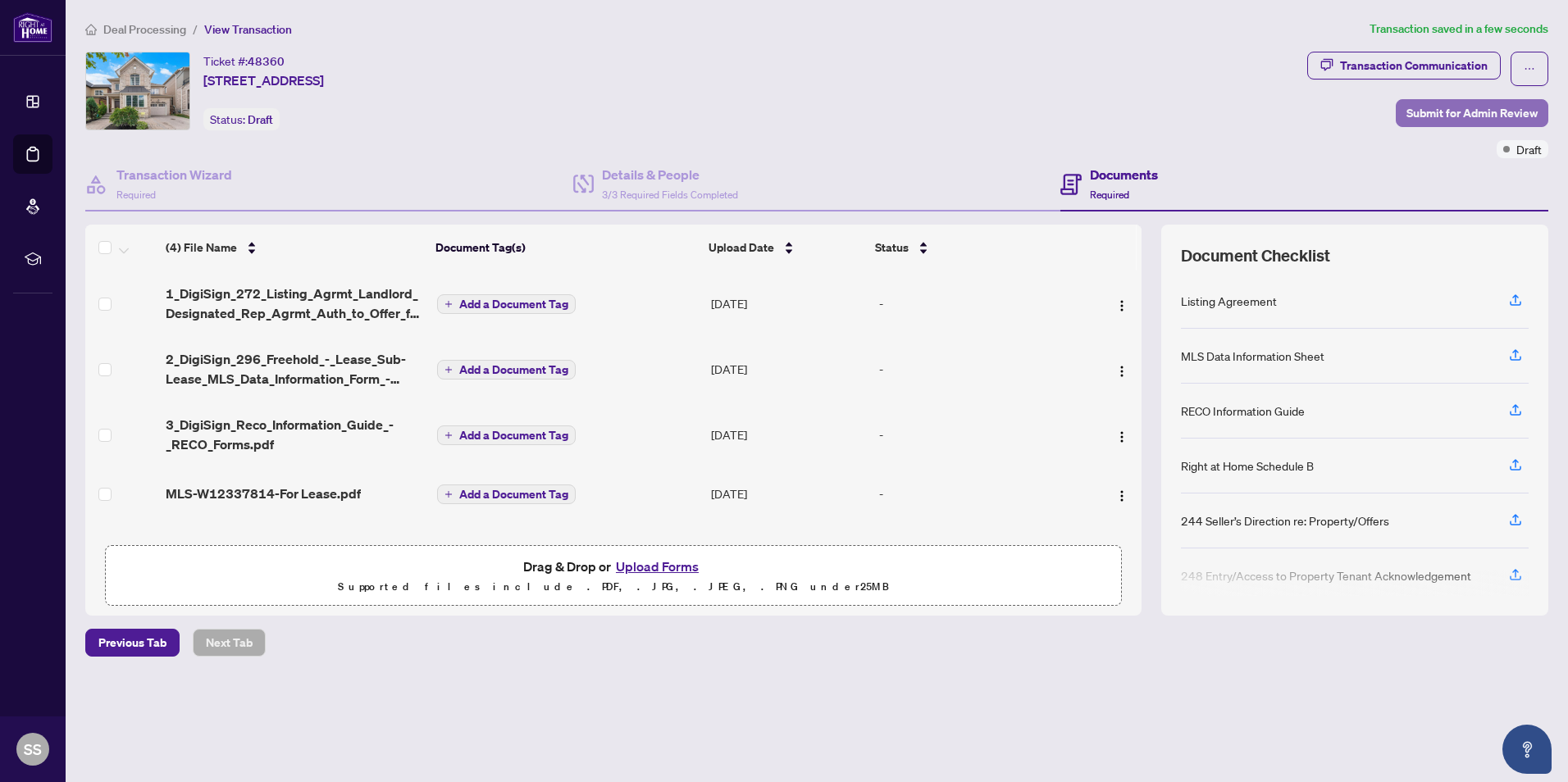
click at [1430, 108] on span "Submit for Admin Review" at bounding box center [1472, 113] width 131 height 27
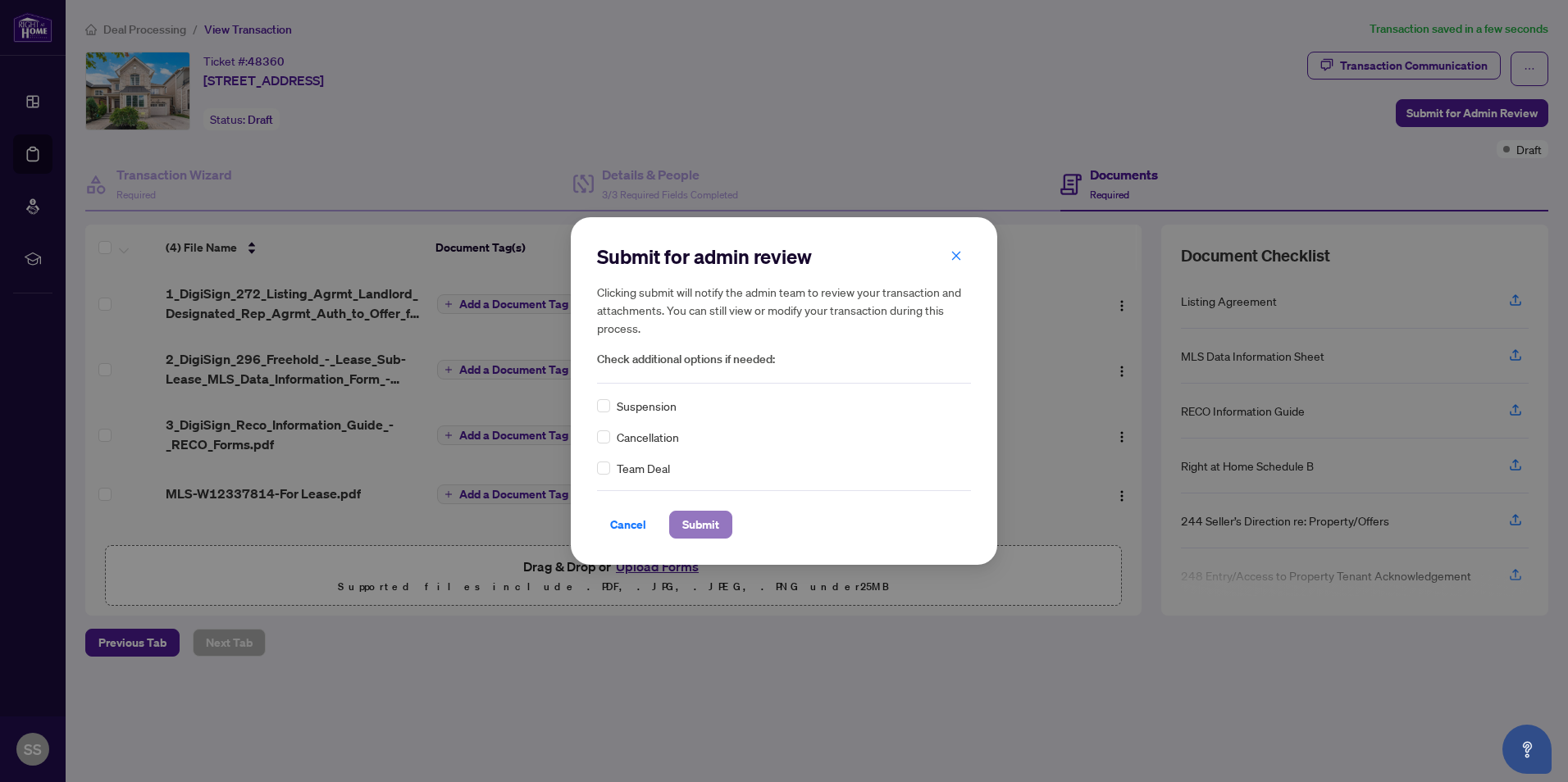
click at [717, 521] on span "Submit" at bounding box center [701, 524] width 37 height 27
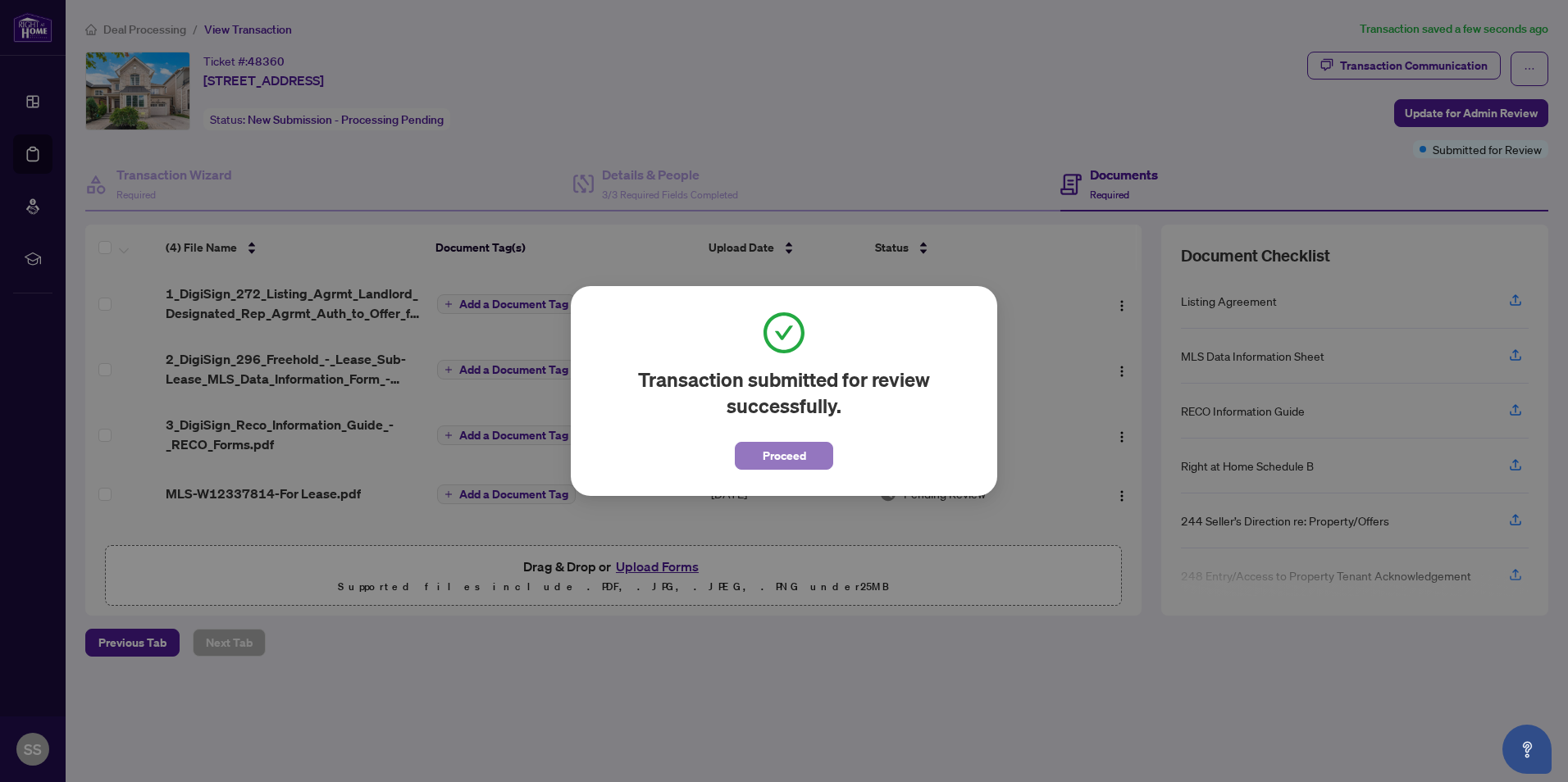
click at [789, 458] on span "Proceed" at bounding box center [784, 456] width 43 height 27
